Goal: Task Accomplishment & Management: Complete application form

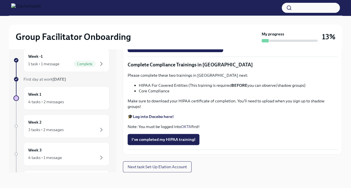
scroll to position [1186, 0]
click at [199, 49] on span "Certificate Mandatory CA Pennsalvanyia.pdf" at bounding box center [176, 47] width 88 height 6
click at [0, 0] on input "Certificate Mandatory CA Pennsalvanyia.pdf" at bounding box center [0, 0] width 0 height 0
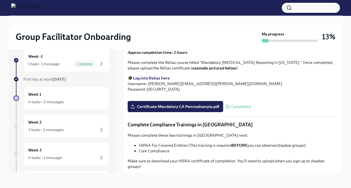
scroll to position [901, 0]
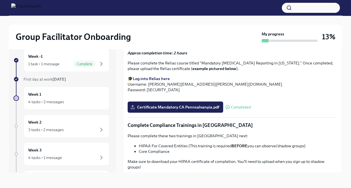
click at [339, 33] on div "Group Facilitator Onboarding My progress 13%" at bounding box center [175, 37] width 333 height 25
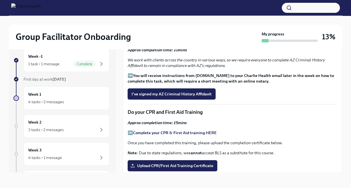
scroll to position [665, 0]
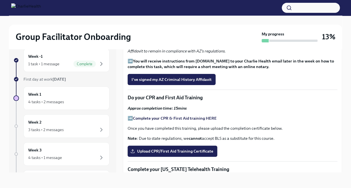
click at [168, 121] on strong "Complete your CPR & First Aid training HERE" at bounding box center [175, 118] width 84 height 5
click at [170, 121] on strong "Complete your CPR & First Aid training HERE" at bounding box center [175, 118] width 84 height 5
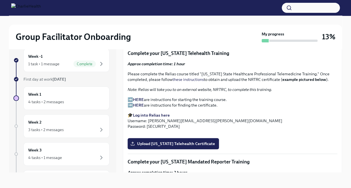
click at [244, 82] on p "Please complete the Relias course titled "[US_STATE] State Healthcare Professio…" at bounding box center [233, 76] width 210 height 11
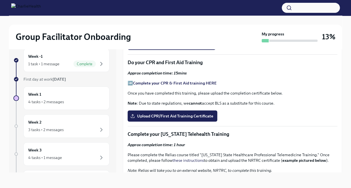
scroll to position [700, 0]
click at [188, 86] on strong "Complete your CPR & First Aid training HERE" at bounding box center [175, 83] width 84 height 5
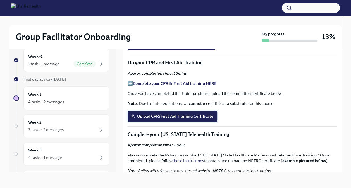
click at [161, 119] on span "Upload CPR/First Aid Training Certificate" at bounding box center [173, 117] width 82 height 6
click at [0, 0] on input "Upload CPR/First Aid Training Certificate" at bounding box center [0, 0] width 0 height 0
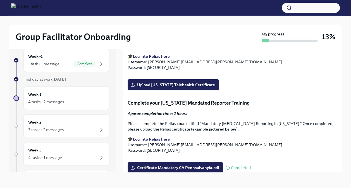
scroll to position [803, 0]
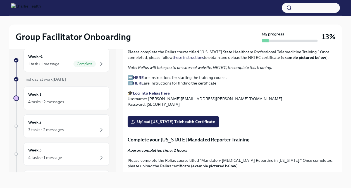
click at [139, 80] on strong "HERE" at bounding box center [138, 77] width 11 height 5
